Goal: Transaction & Acquisition: Subscribe to service/newsletter

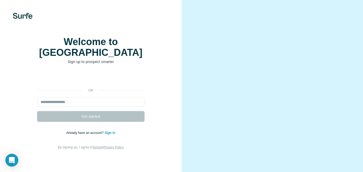
click at [193, 35] on div at bounding box center [273, 93] width 182 height 187
click at [100, 100] on input "email" at bounding box center [91, 102] width 108 height 10
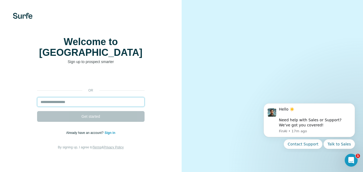
type input "**********"
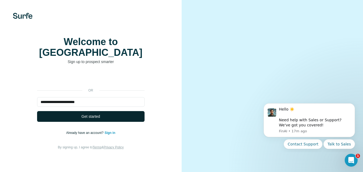
click at [104, 116] on button "Get started" at bounding box center [91, 116] width 108 height 11
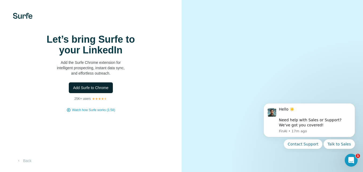
click at [105, 91] on span "Add Surfe to Chrome" at bounding box center [91, 87] width 36 height 5
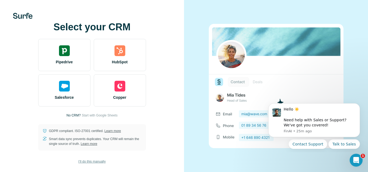
click at [97, 163] on span "I’ll do this manually" at bounding box center [91, 162] width 27 height 5
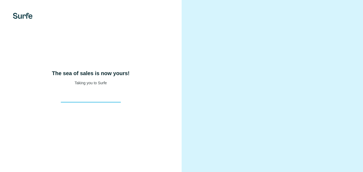
click at [135, 118] on div "The sea of sales is now yours! Taking you to Surfe" at bounding box center [91, 86] width 182 height 172
click at [56, 77] on h4 "The sea of sales is now yours!" at bounding box center [91, 74] width 78 height 8
drag, startPoint x: 72, startPoint y: 85, endPoint x: 84, endPoint y: 88, distance: 12.1
click at [72, 77] on h4 "The sea of sales is now yours!" at bounding box center [91, 74] width 78 height 8
click at [84, 77] on h4 "The sea of sales is now yours!" at bounding box center [91, 74] width 78 height 8
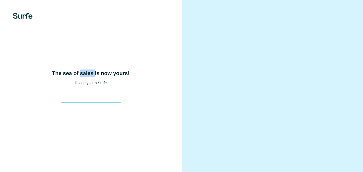
click at [84, 77] on h4 "The sea of sales is now yours!" at bounding box center [91, 74] width 78 height 8
